Goal: Task Accomplishment & Management: Manage account settings

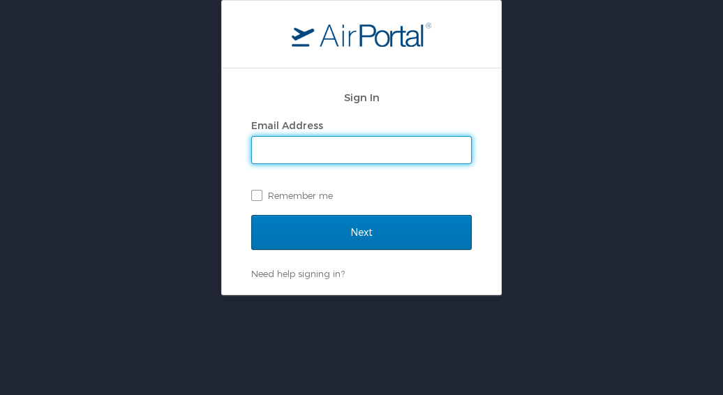
click at [286, 153] on input "Email Address" at bounding box center [361, 150] width 219 height 27
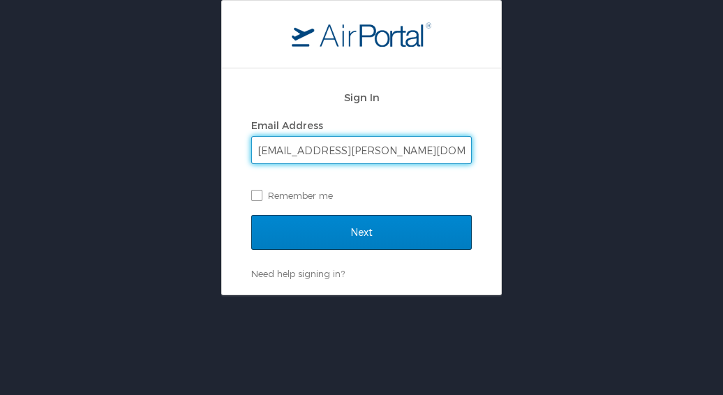
type input "sue.schroeder@cbtravel.com"
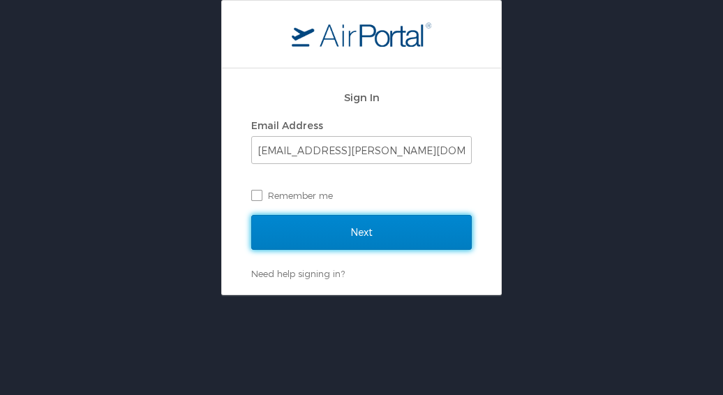
click at [331, 228] on input "Next" at bounding box center [361, 232] width 221 height 35
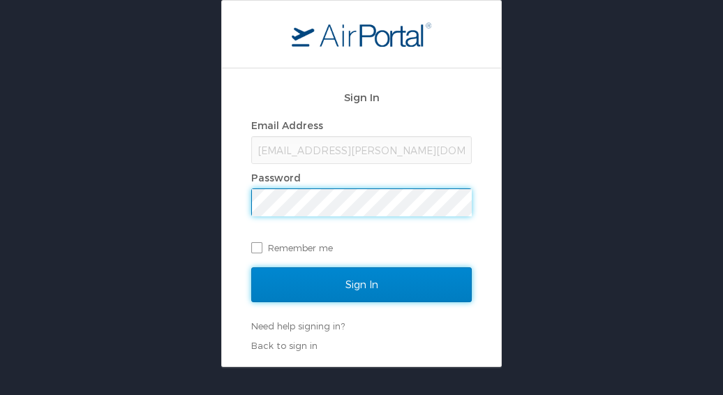
click at [365, 281] on input "Sign In" at bounding box center [361, 284] width 221 height 35
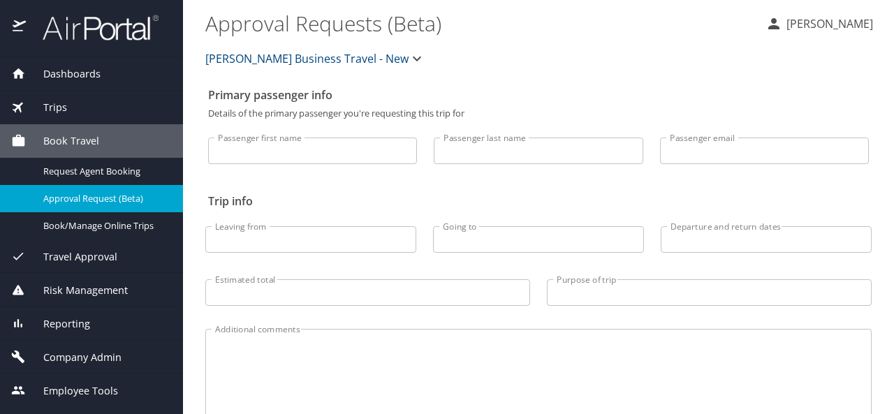
click at [62, 73] on span "Dashboards" at bounding box center [63, 73] width 75 height 15
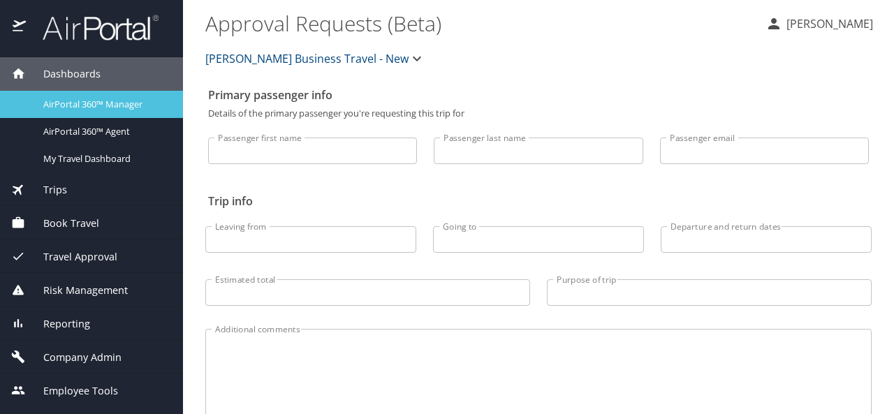
click at [73, 101] on span "AirPortal 360™ Manager" at bounding box center [104, 104] width 123 height 13
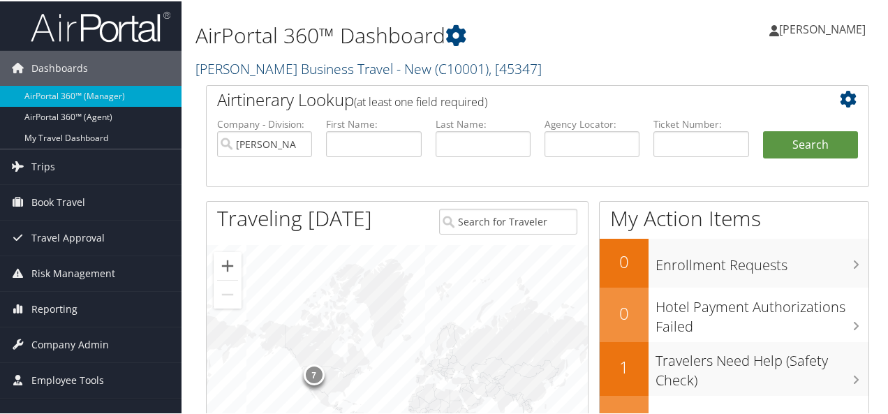
click at [221, 62] on link "Christopherson Business Travel - New ( C10001 ) , [ 45347 ]" at bounding box center [368, 67] width 346 height 19
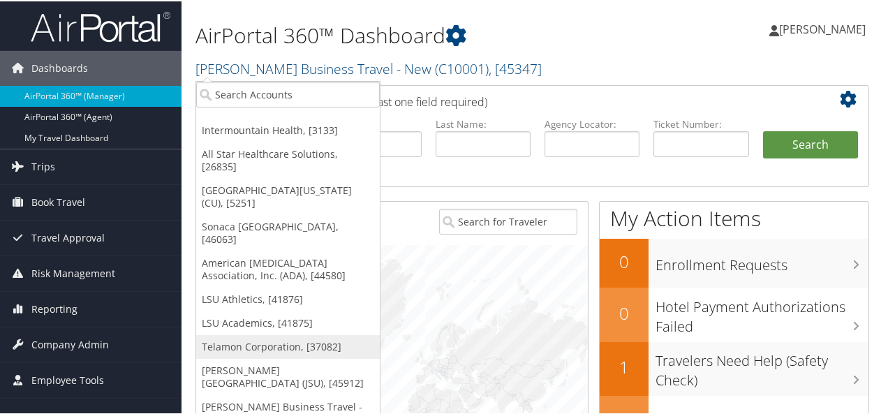
click at [242, 334] on link "Telamon Corporation, [37082]" at bounding box center [288, 346] width 184 height 24
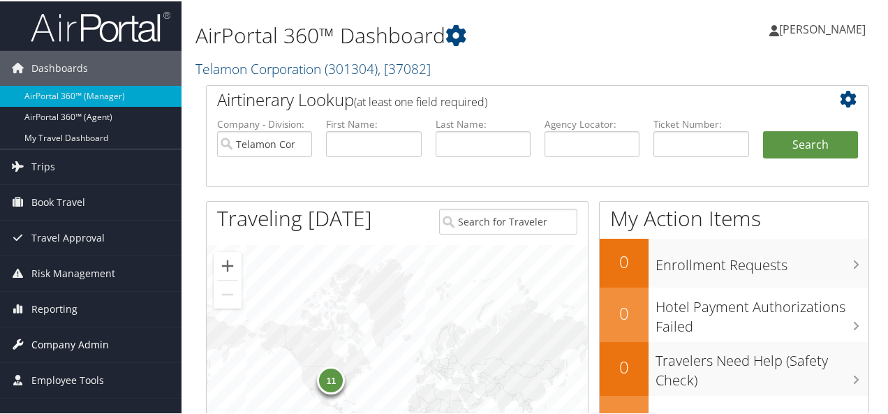
click at [70, 343] on span "Company Admin" at bounding box center [69, 343] width 77 height 35
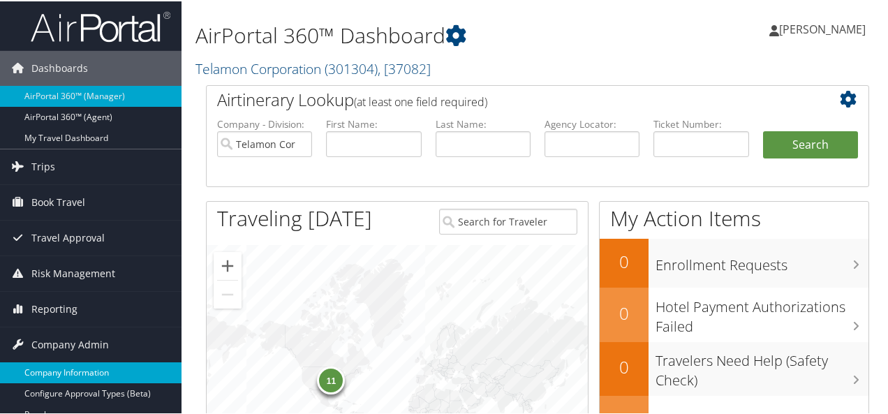
click at [77, 371] on link "Company Information" at bounding box center [91, 371] width 182 height 21
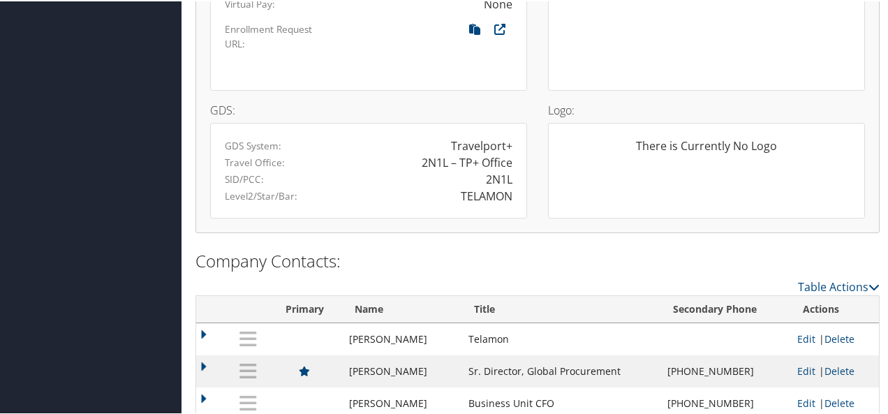
scroll to position [1149, 0]
